Goal: Information Seeking & Learning: Understand process/instructions

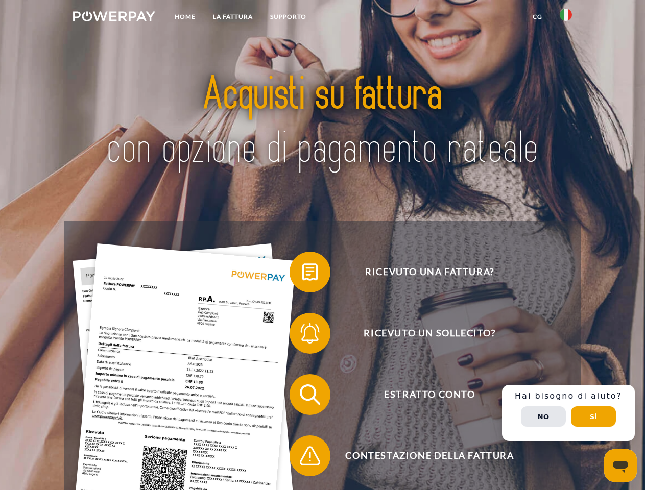
click at [114, 18] on img at bounding box center [114, 16] width 82 height 10
click at [566, 18] on img at bounding box center [566, 15] width 12 height 12
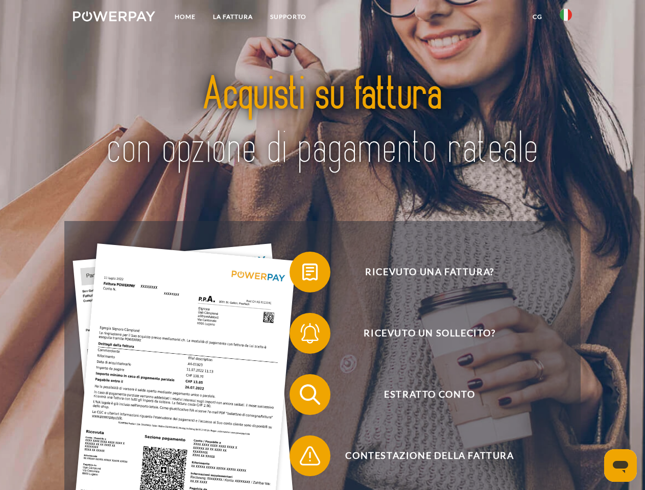
click at [537, 17] on link "CG" at bounding box center [537, 17] width 27 height 18
click at [302, 274] on span at bounding box center [294, 272] width 51 height 51
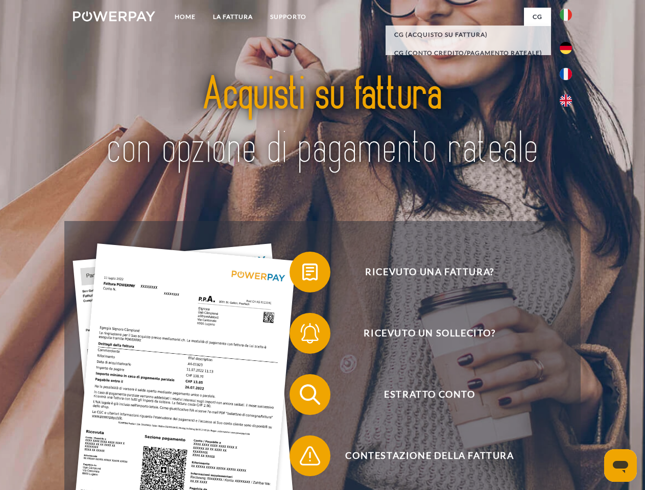
click at [302, 335] on span at bounding box center [294, 333] width 51 height 51
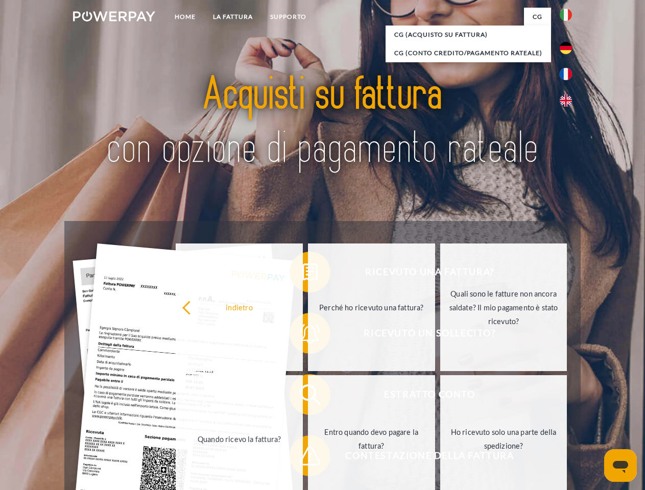
click at [308, 397] on link "Entro quando devo pagare la fattura?" at bounding box center [371, 439] width 127 height 128
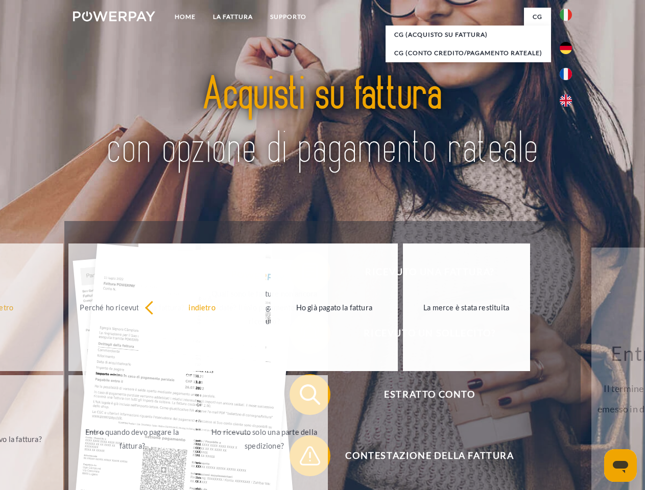
click at [302, 458] on span at bounding box center [294, 455] width 51 height 51
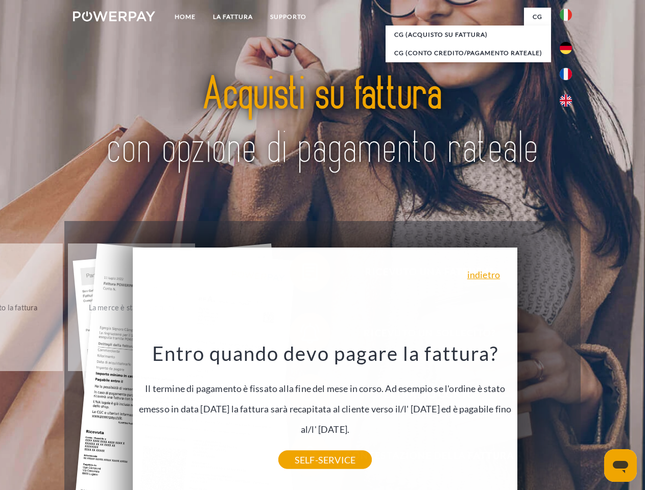
click at [568, 413] on div "Ricevuto una fattura? Ricevuto un sollecito? Estratto conto indietro" at bounding box center [322, 425] width 516 height 408
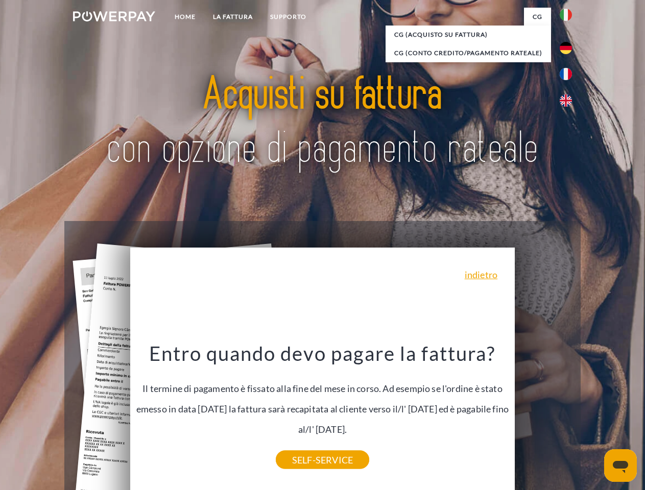
click at [543, 415] on span "Estratto conto" at bounding box center [429, 394] width 250 height 41
click at [593, 417] on header "Home LA FATTURA [GEOGRAPHIC_DATA]" at bounding box center [322, 352] width 645 height 705
